Goal: Task Accomplishment & Management: Complete application form

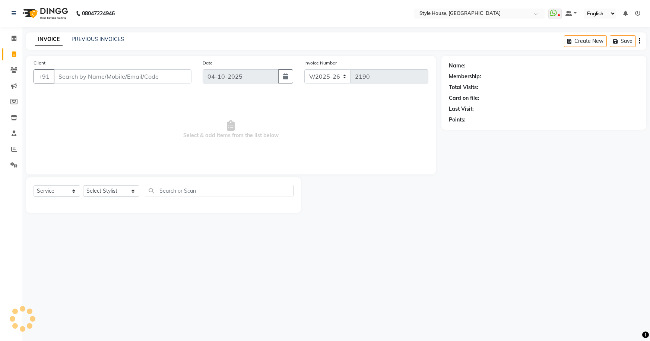
select select "4237"
select select "service"
type input "9827429327"
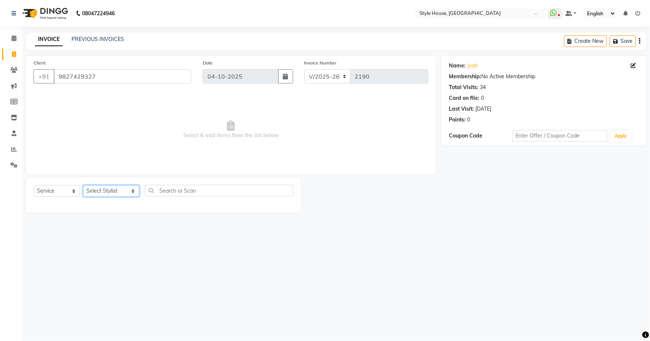
click at [112, 191] on select "Select Stylist [PERSON_NAME] [PERSON_NAME] [PERSON_NAME] [PERSON_NAME]([PERSON_…" at bounding box center [111, 191] width 56 height 12
select select "22368"
click at [83, 185] on select "Select Stylist [PERSON_NAME] [PERSON_NAME] [PERSON_NAME] [PERSON_NAME]([PERSON_…" at bounding box center [111, 191] width 56 height 12
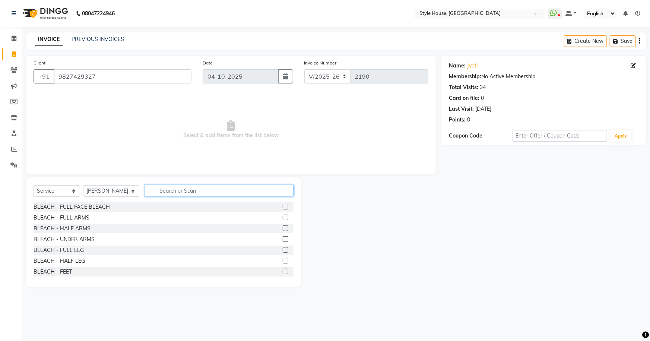
click at [177, 194] on input "text" at bounding box center [219, 191] width 149 height 12
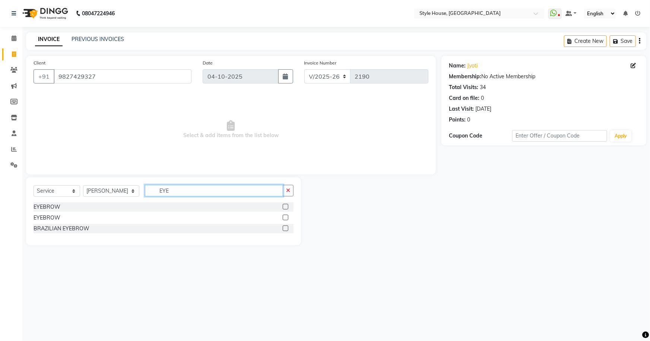
type input "EYE"
click at [287, 208] on label at bounding box center [286, 207] width 6 height 6
click at [287, 208] on input "checkbox" at bounding box center [285, 207] width 5 height 5
checkbox input "true"
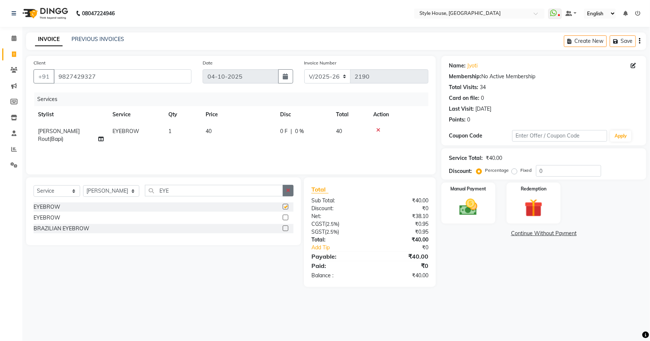
click at [287, 191] on icon "button" at bounding box center [288, 190] width 4 height 5
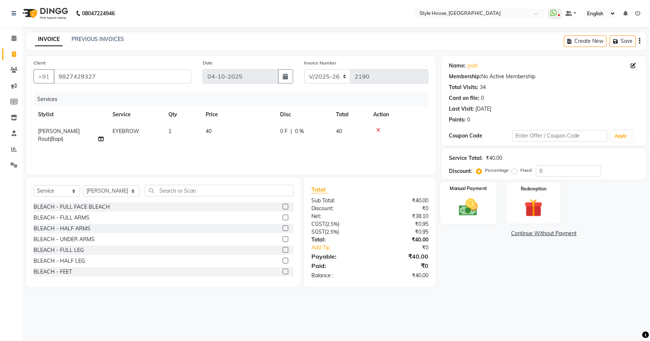
click at [478, 201] on img at bounding box center [468, 207] width 31 height 22
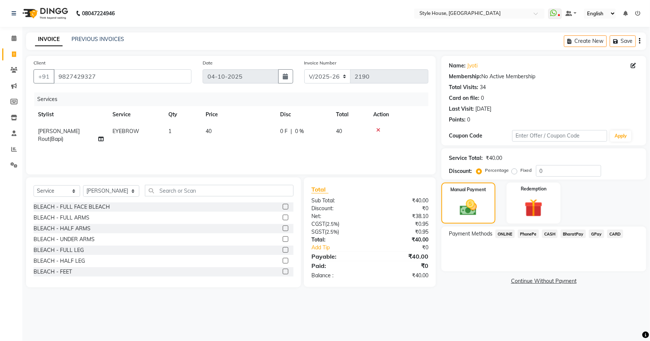
click at [521, 229] on span "PhonePe" at bounding box center [528, 233] width 21 height 9
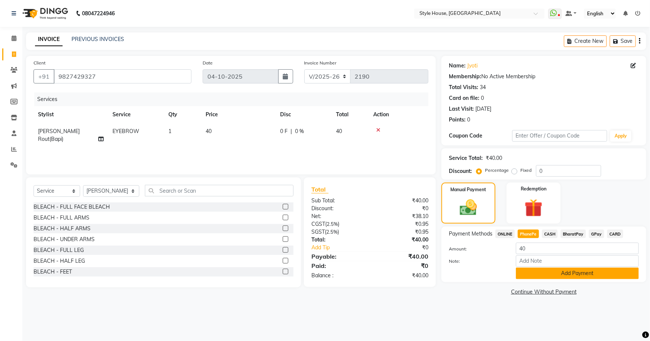
click at [555, 276] on button "Add Payment" at bounding box center [577, 273] width 123 height 12
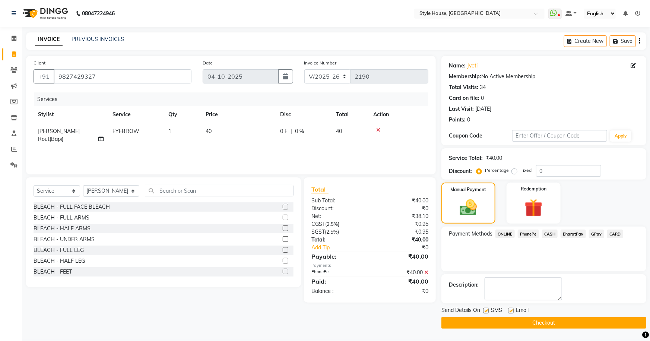
click at [538, 319] on button "Checkout" at bounding box center [543, 323] width 205 height 12
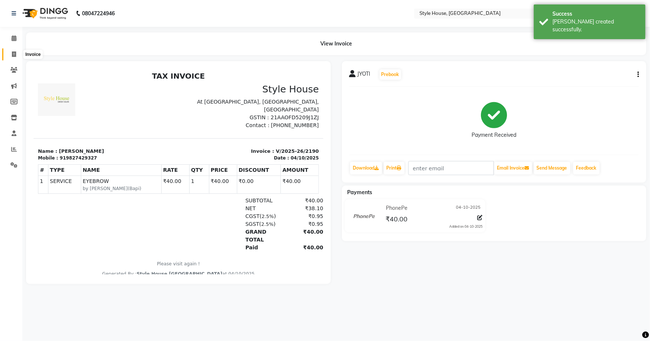
click at [12, 52] on icon at bounding box center [14, 54] width 4 height 6
select select "service"
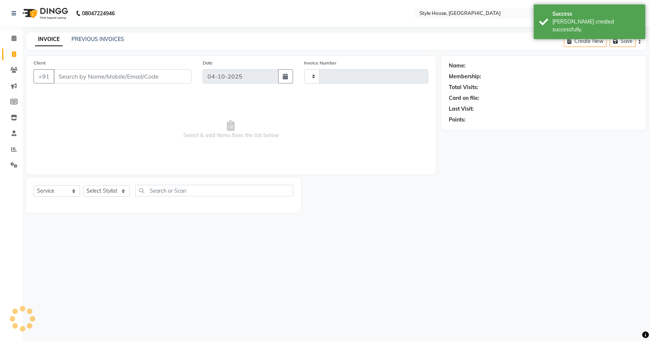
type input "2191"
select select "4237"
click at [76, 38] on link "PREVIOUS INVOICES" at bounding box center [98, 39] width 53 height 7
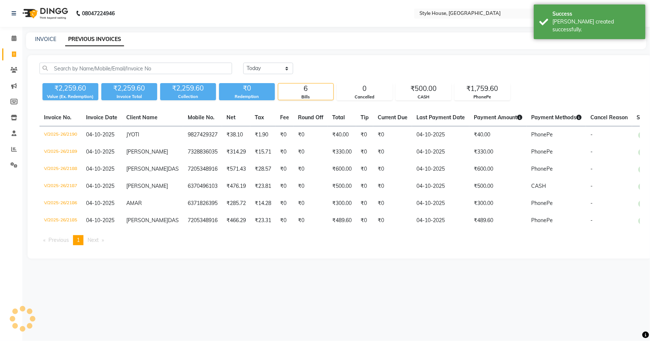
click at [45, 35] on div "INVOICE PREVIOUS INVOICES" at bounding box center [336, 40] width 620 height 17
click at [52, 33] on div "INVOICE PREVIOUS INVOICES" at bounding box center [336, 40] width 620 height 17
click at [50, 36] on link "INVOICE" at bounding box center [45, 39] width 21 height 7
select select "4237"
select select "service"
